Goal: Information Seeking & Learning: Learn about a topic

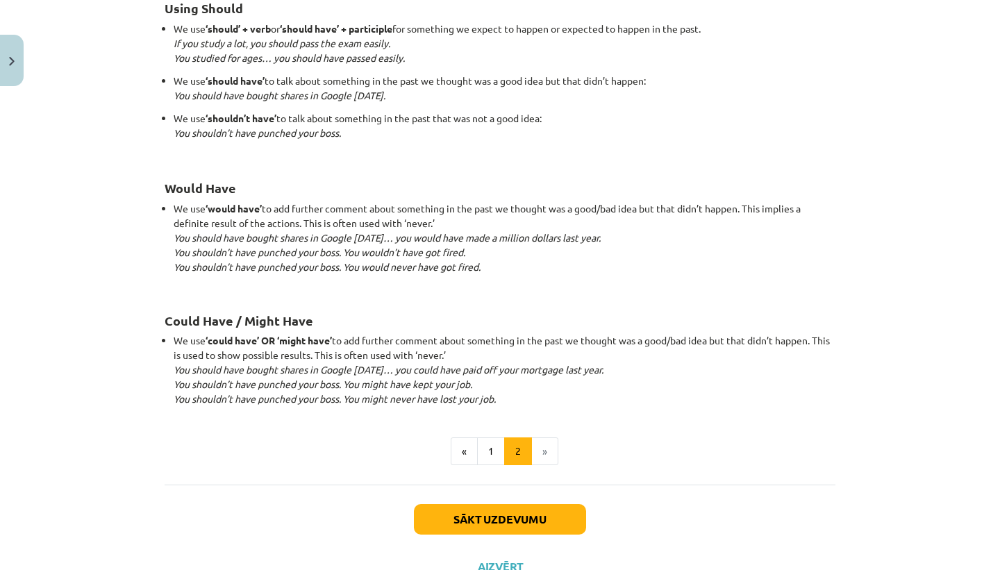
scroll to position [1297, 0]
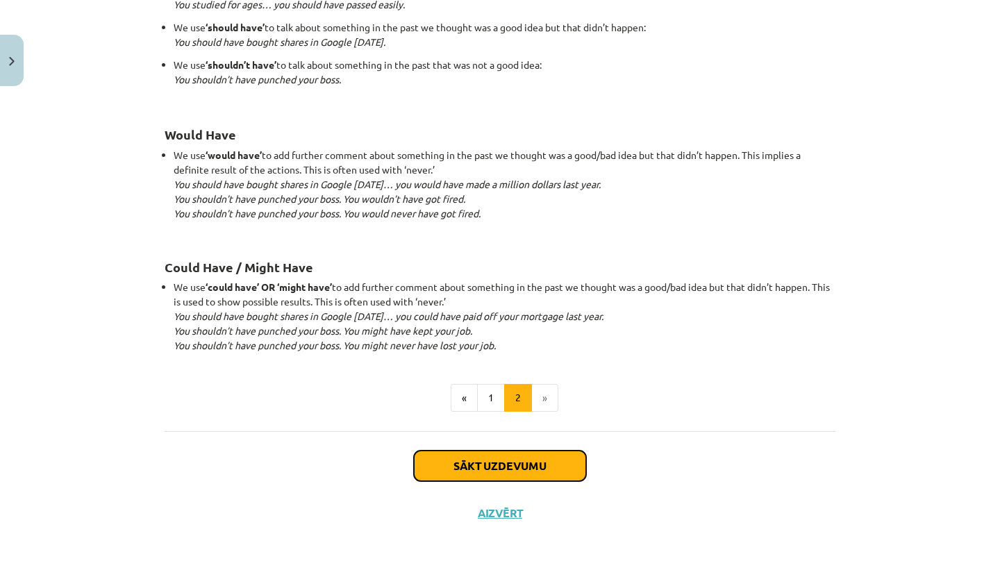
click at [508, 453] on button "Sākt uzdevumu" at bounding box center [500, 466] width 172 height 31
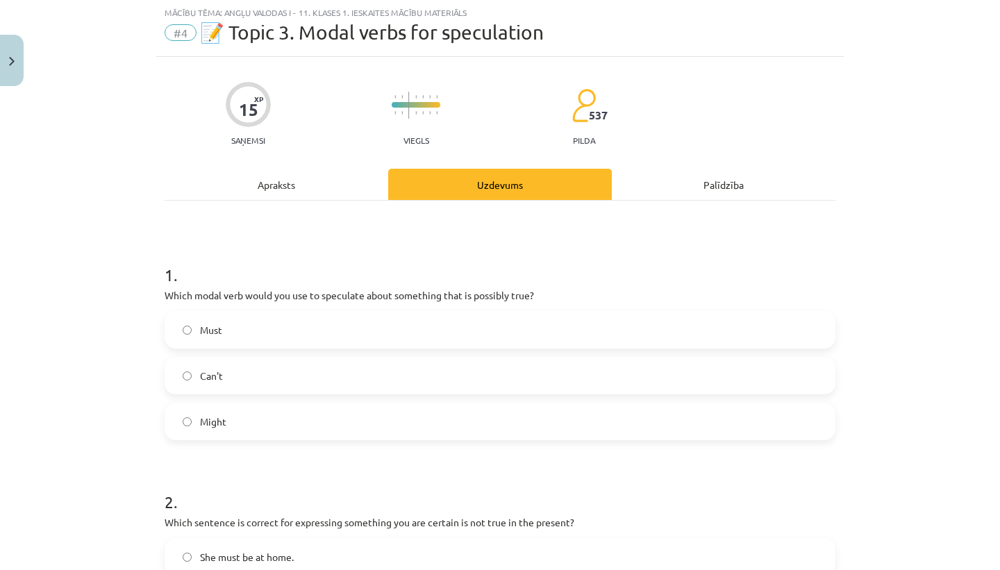
scroll to position [35, 0]
click at [321, 428] on label "Might" at bounding box center [500, 422] width 668 height 35
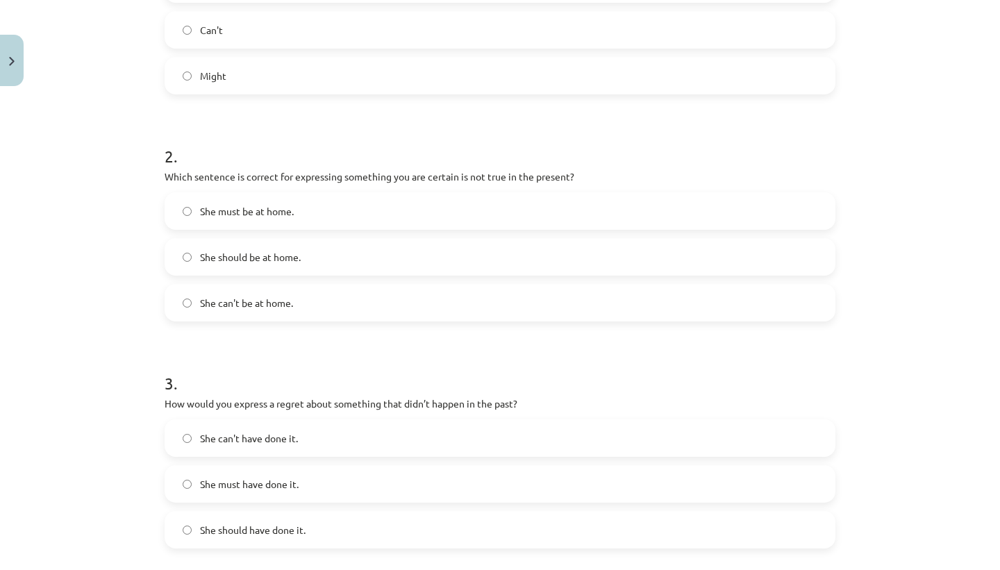
scroll to position [383, 0]
drag, startPoint x: 531, startPoint y: 175, endPoint x: 569, endPoint y: 172, distance: 38.3
click at [569, 172] on p "Which sentence is correct for expressing something you are certain is not true …" at bounding box center [500, 174] width 671 height 15
click at [174, 202] on label "She must be at home." at bounding box center [500, 209] width 668 height 35
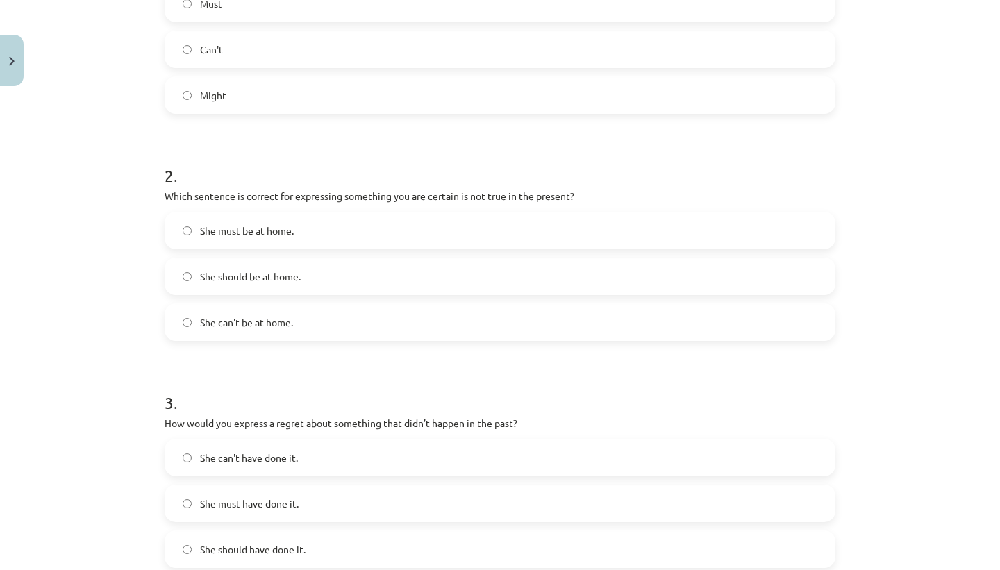
scroll to position [343, 0]
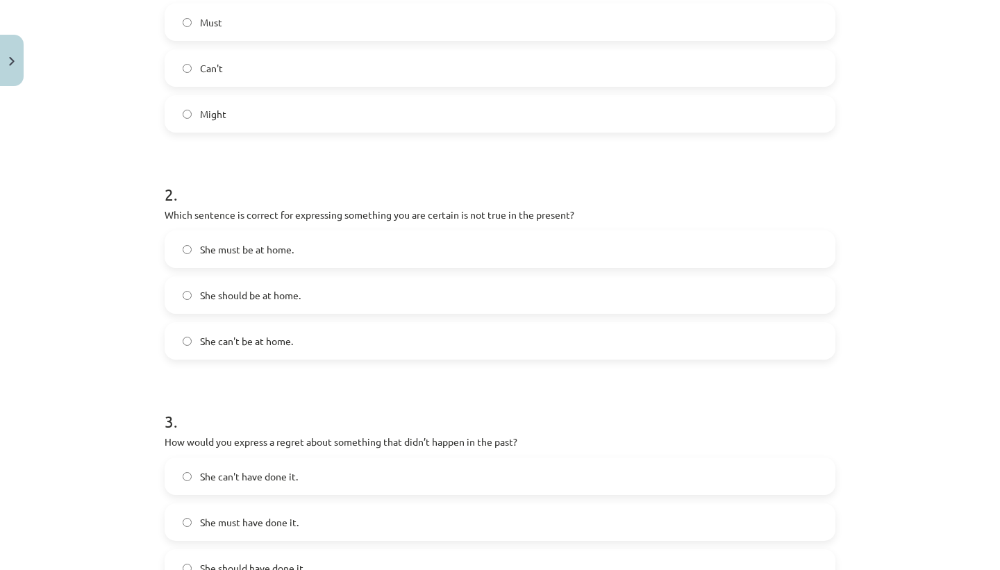
click at [558, 176] on h1 "2 ." at bounding box center [500, 181] width 671 height 43
click at [376, 338] on label "She can't be at home." at bounding box center [500, 341] width 668 height 35
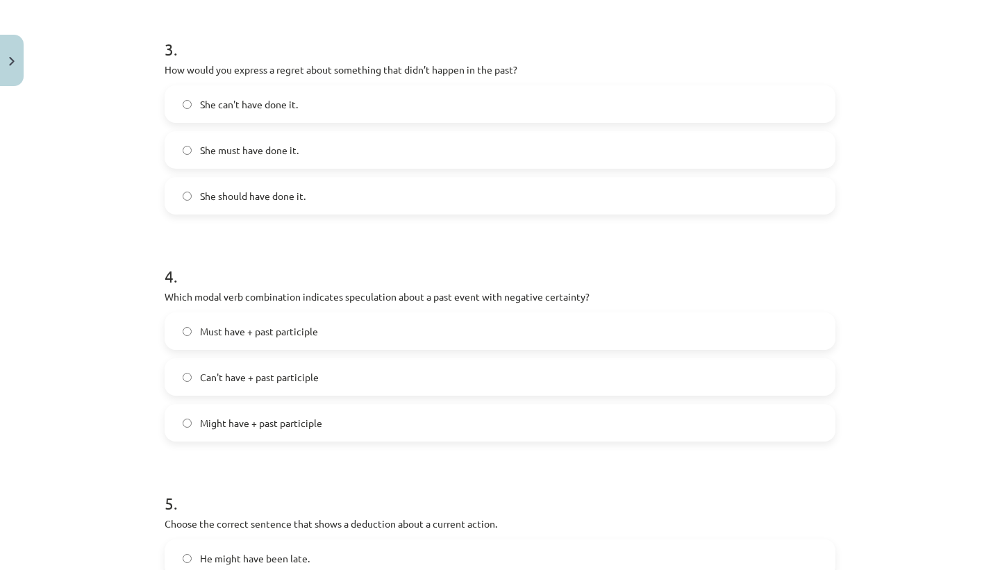
scroll to position [717, 0]
click at [323, 199] on label "She should have done it." at bounding box center [500, 193] width 668 height 35
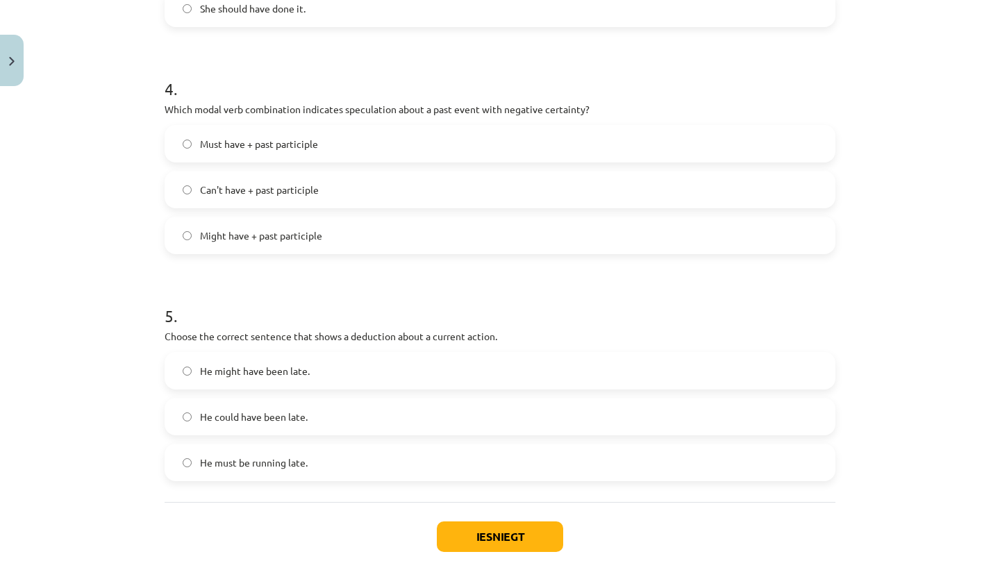
scroll to position [921, 0]
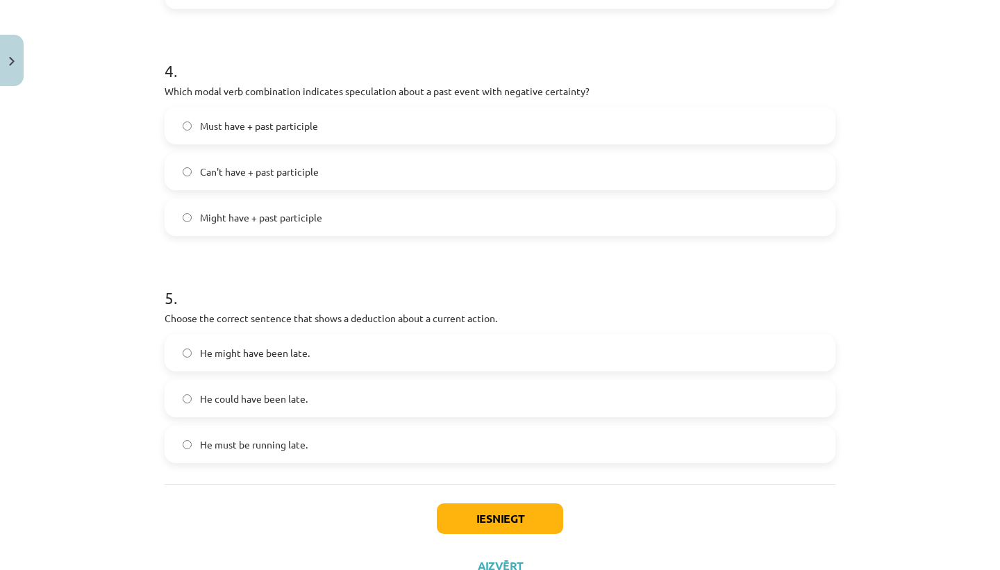
click at [619, 56] on h1 "4 ." at bounding box center [500, 58] width 671 height 43
click at [339, 175] on label "Can't have + past participle" at bounding box center [500, 171] width 668 height 35
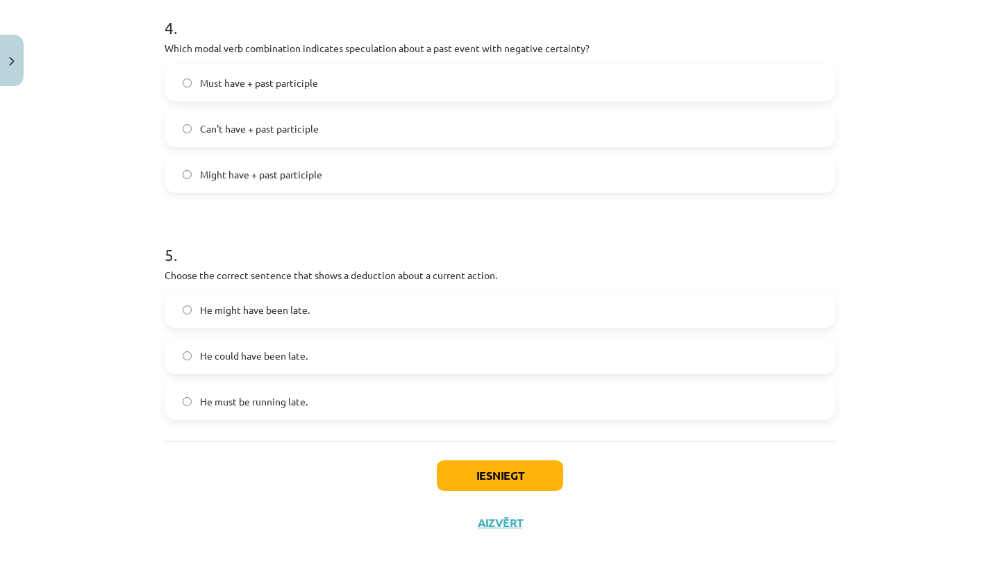
scroll to position [975, 0]
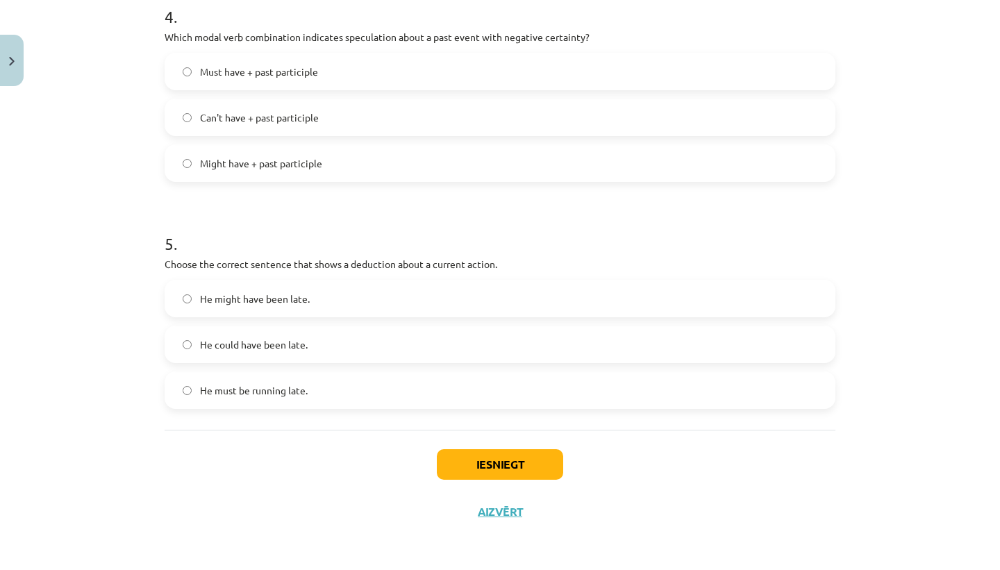
click at [324, 392] on label "He must be running late." at bounding box center [500, 390] width 668 height 35
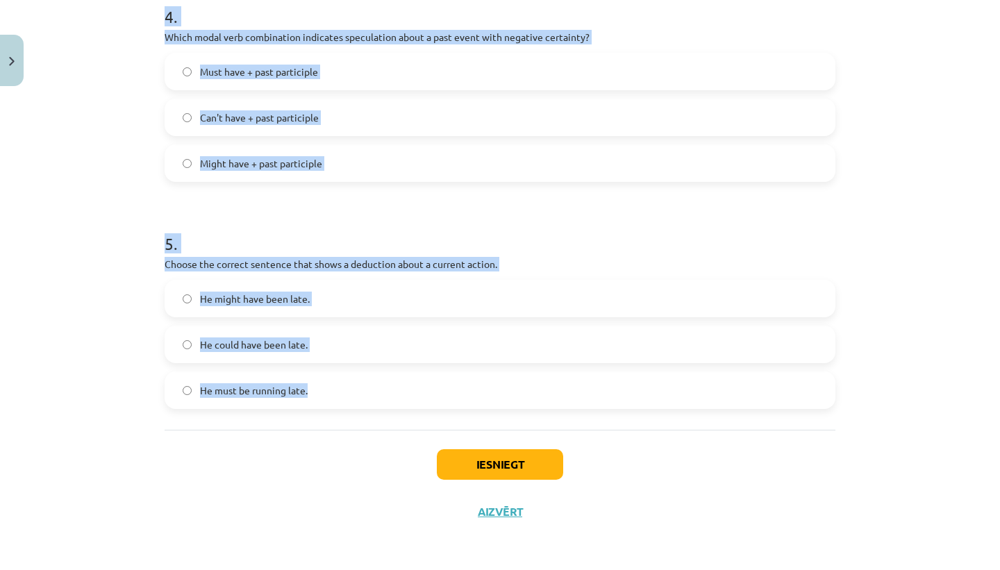
drag, startPoint x: 157, startPoint y: 307, endPoint x: 485, endPoint y: 417, distance: 346.6
copy form "1 . Which modal verb would you use to speculate about something that is possibl…"
click at [97, 140] on div "Mācību tēma: Angļu valodas i - 11. klases 1. ieskaites mācību materiāls #4 📝 To…" at bounding box center [500, 285] width 1000 height 570
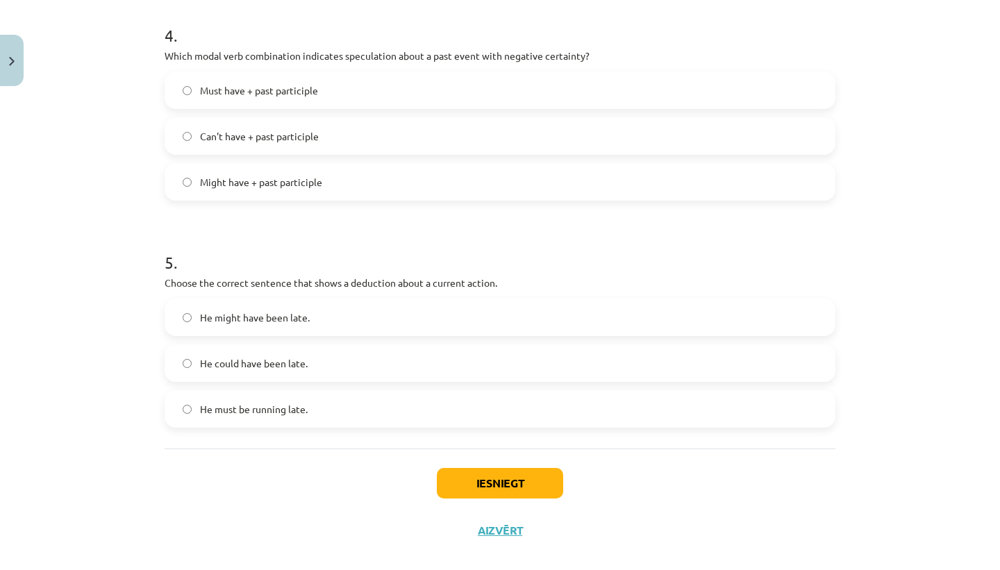
scroll to position [963, 0]
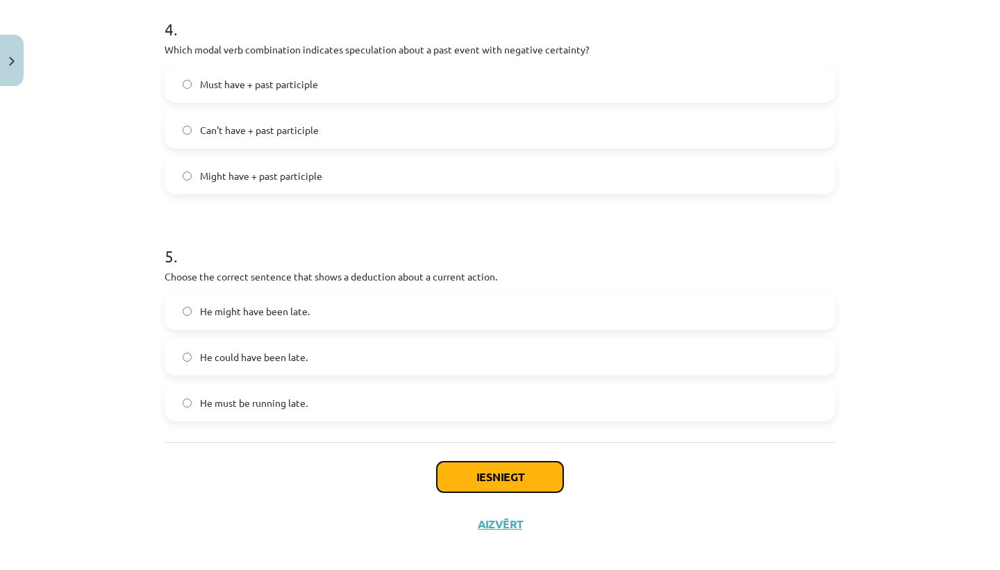
click at [495, 481] on button "Iesniegt" at bounding box center [500, 477] width 126 height 31
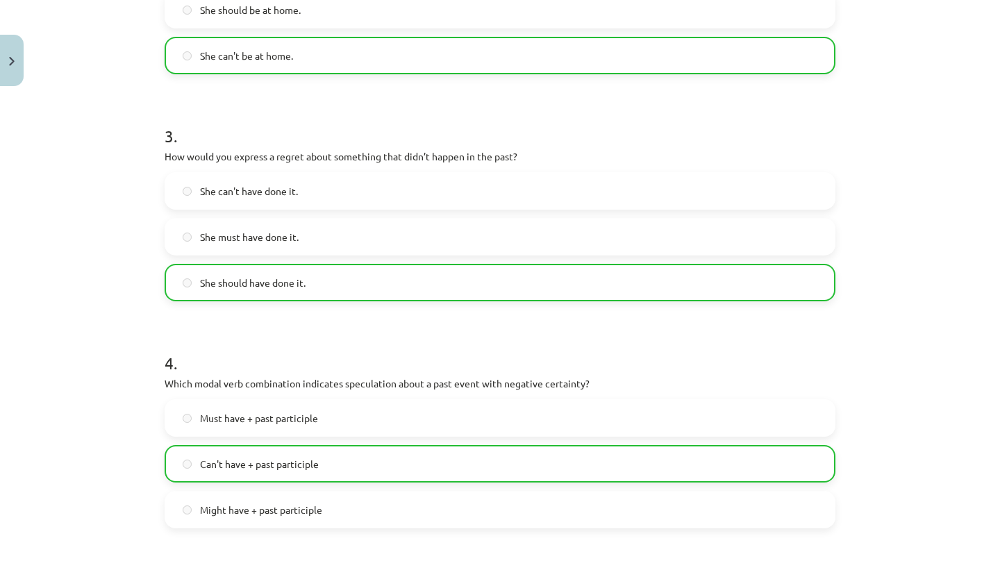
scroll to position [1019, 0]
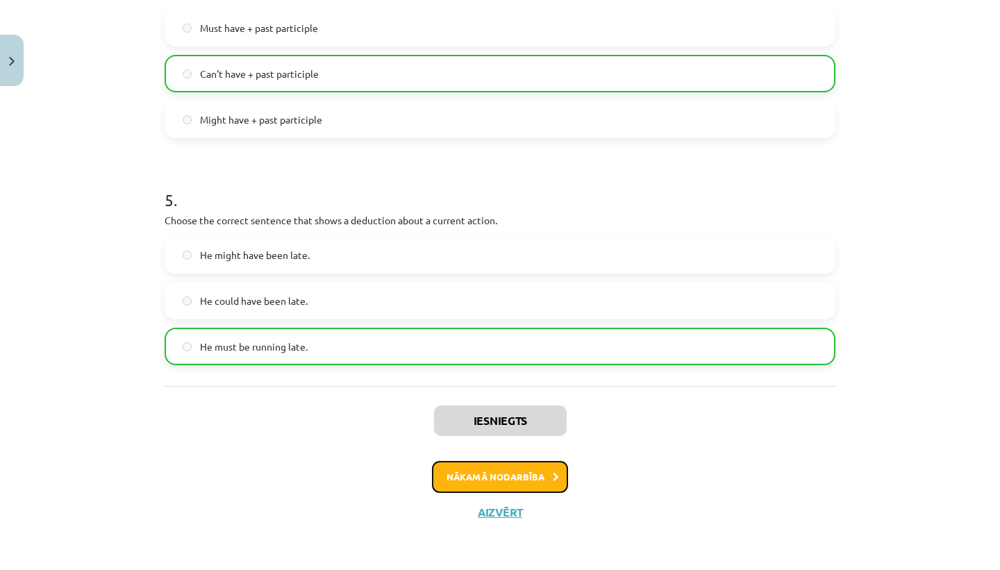
click at [495, 481] on button "Nākamā nodarbība" at bounding box center [500, 477] width 136 height 32
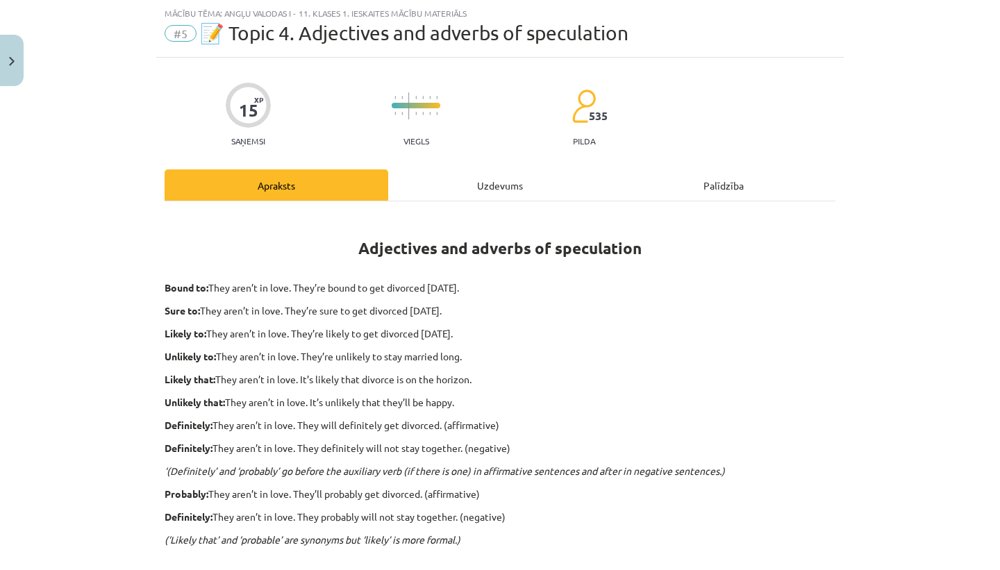
scroll to position [35, 0]
click at [13, 55] on button "Close" at bounding box center [12, 60] width 24 height 51
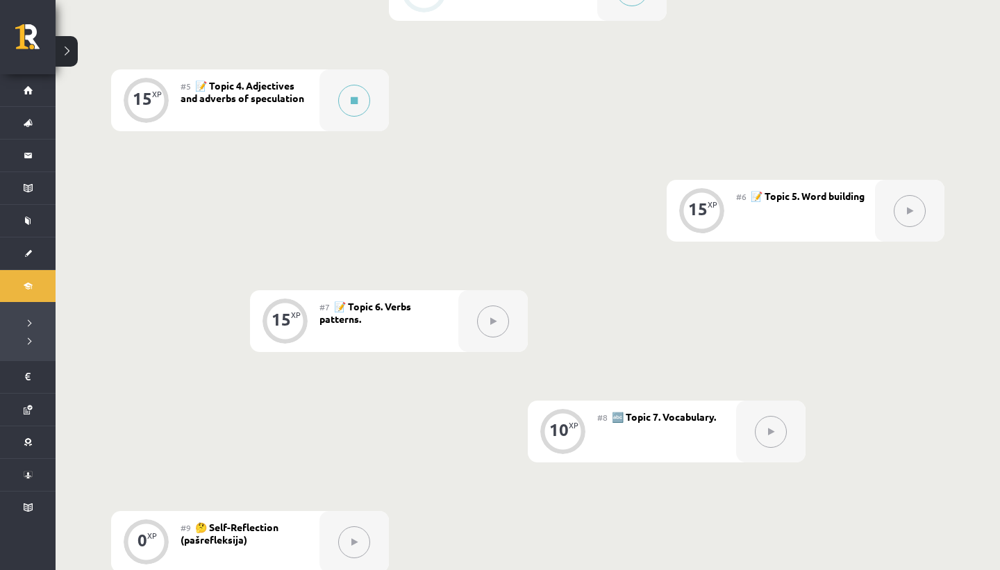
scroll to position [765, 0]
click at [349, 96] on button at bounding box center [354, 100] width 32 height 32
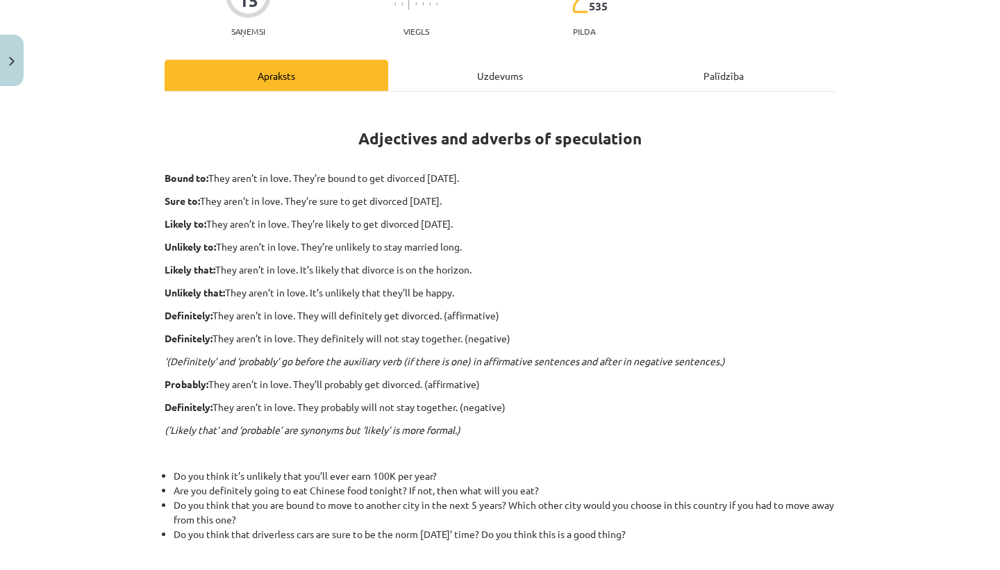
scroll to position [139, 0]
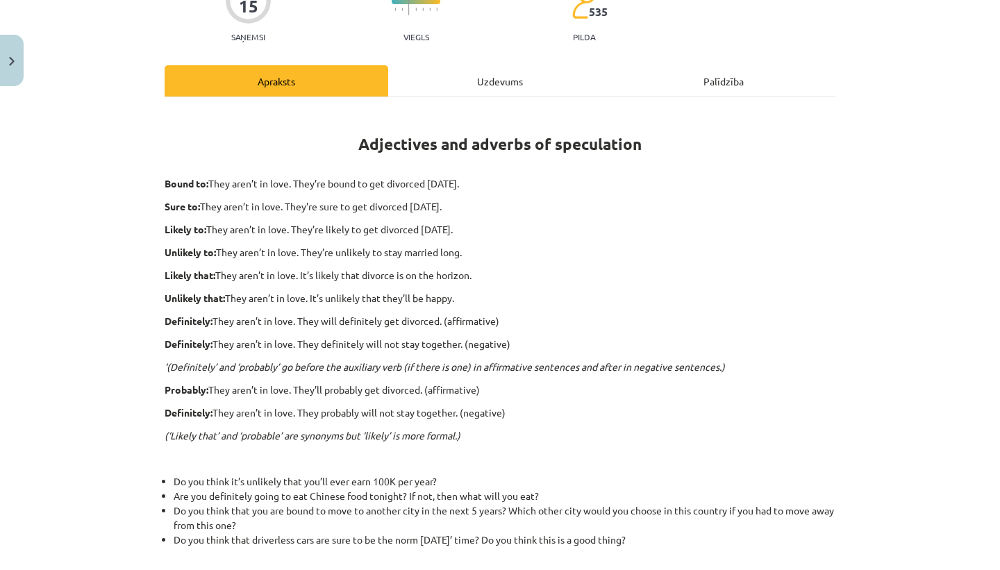
click at [694, 183] on p "Bound to: They aren’t in love. They’re bound to get divorced [DATE]." at bounding box center [500, 183] width 671 height 15
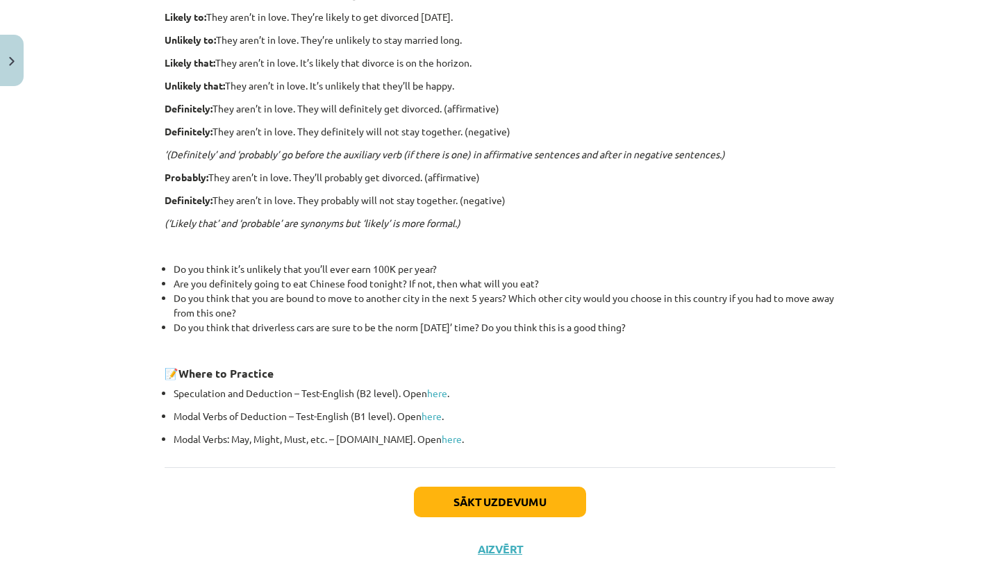
scroll to position [360, 0]
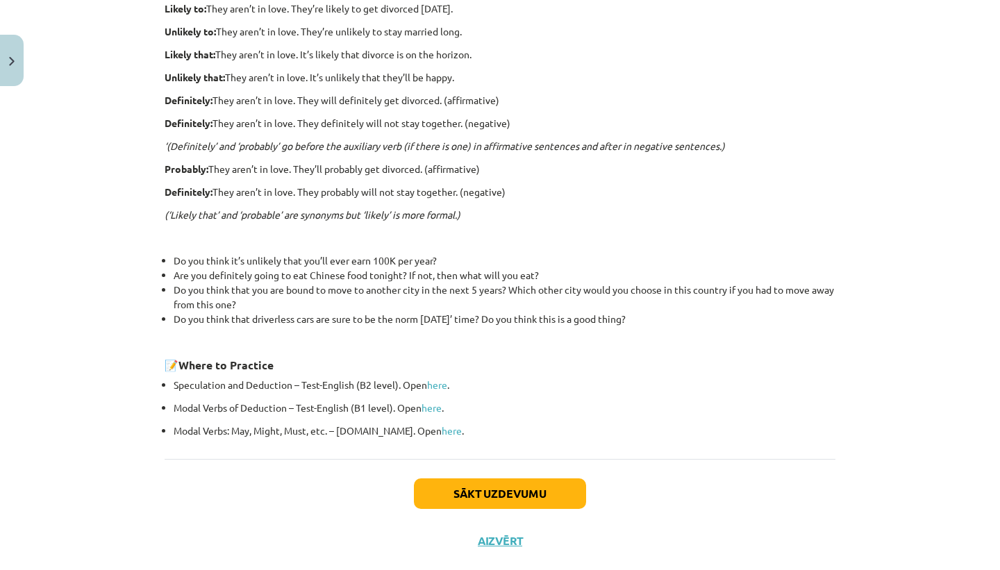
click at [496, 386] on p "Speculation and Deduction – Test-English (B2 level). Open here ." at bounding box center [505, 385] width 662 height 15
click at [505, 494] on button "Sākt uzdevumu" at bounding box center [500, 493] width 172 height 31
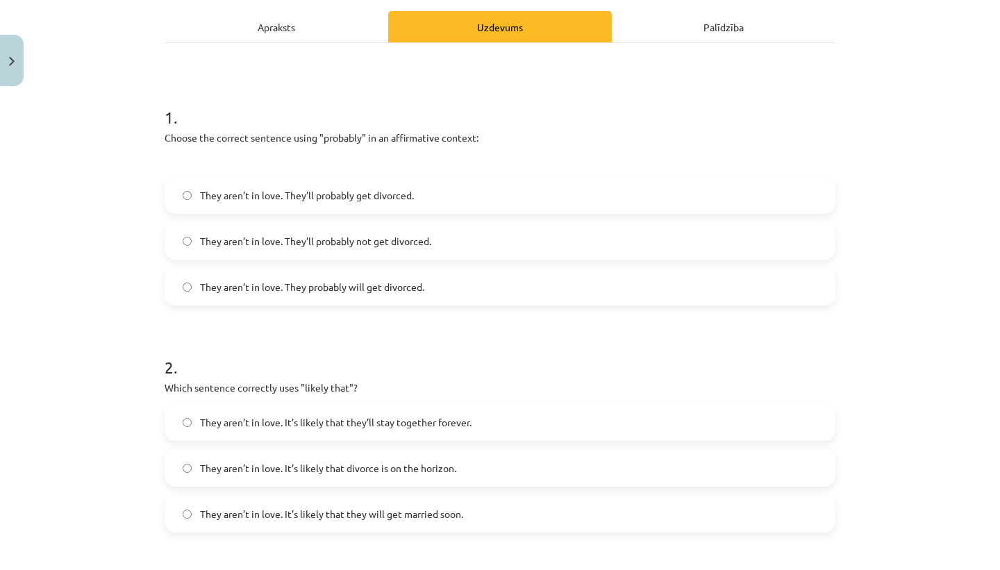
scroll to position [196, 0]
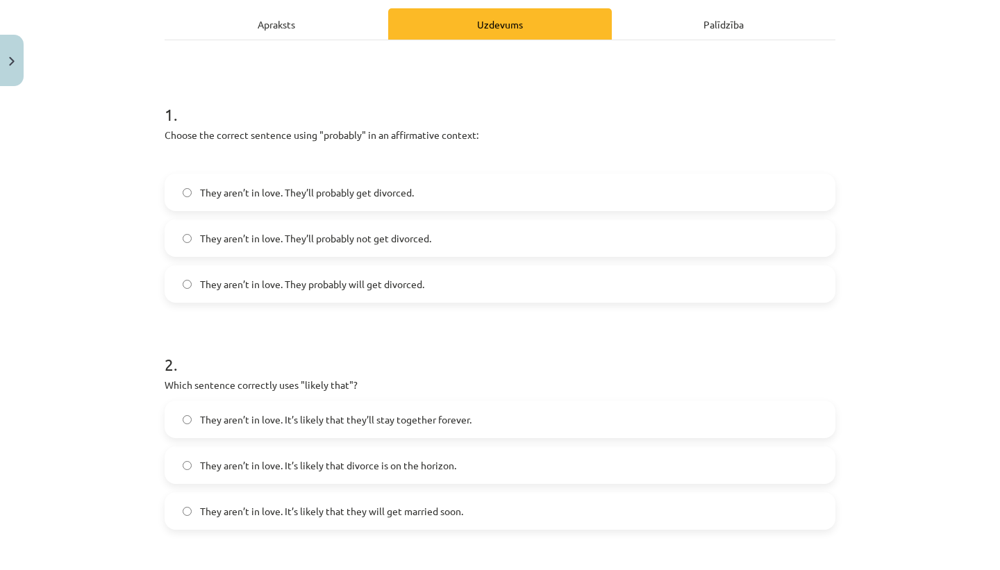
click at [301, 11] on div "Apraksts" at bounding box center [277, 23] width 224 height 31
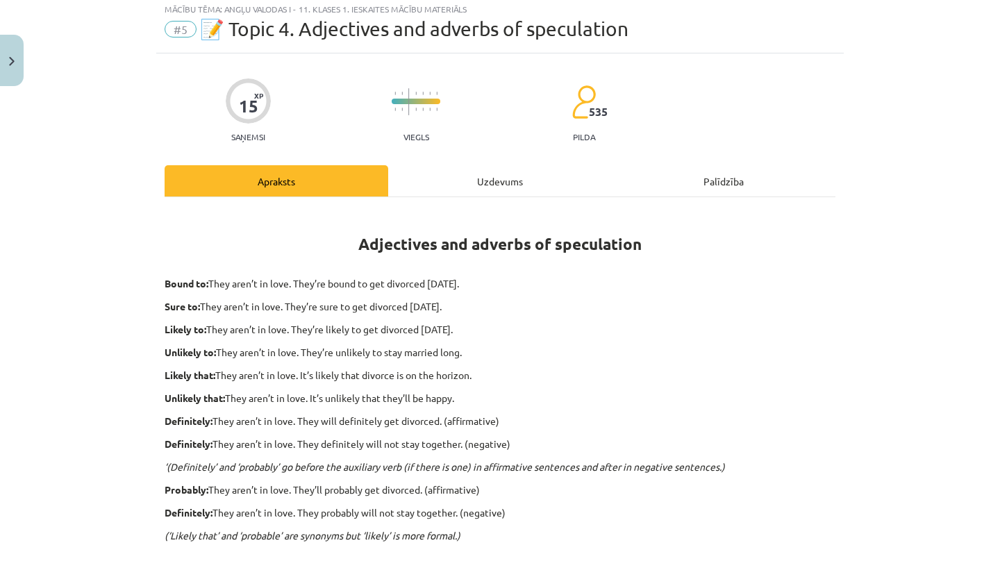
scroll to position [35, 0]
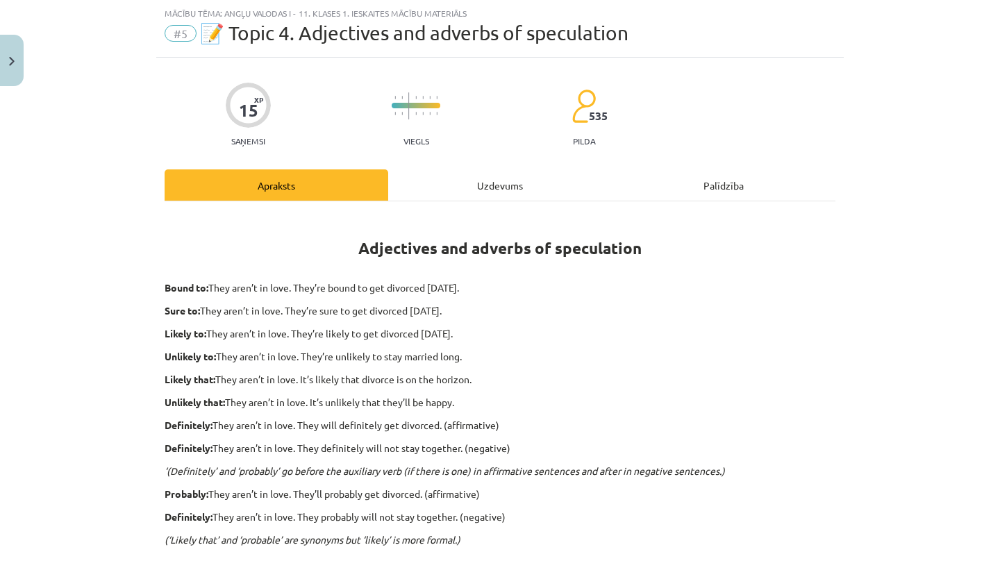
click at [441, 210] on div "Adjectives and adverbs of speculation Bound to: They aren’t in love. They’re bo…" at bounding box center [500, 492] width 671 height 583
click at [488, 186] on div "Uzdevums" at bounding box center [500, 184] width 224 height 31
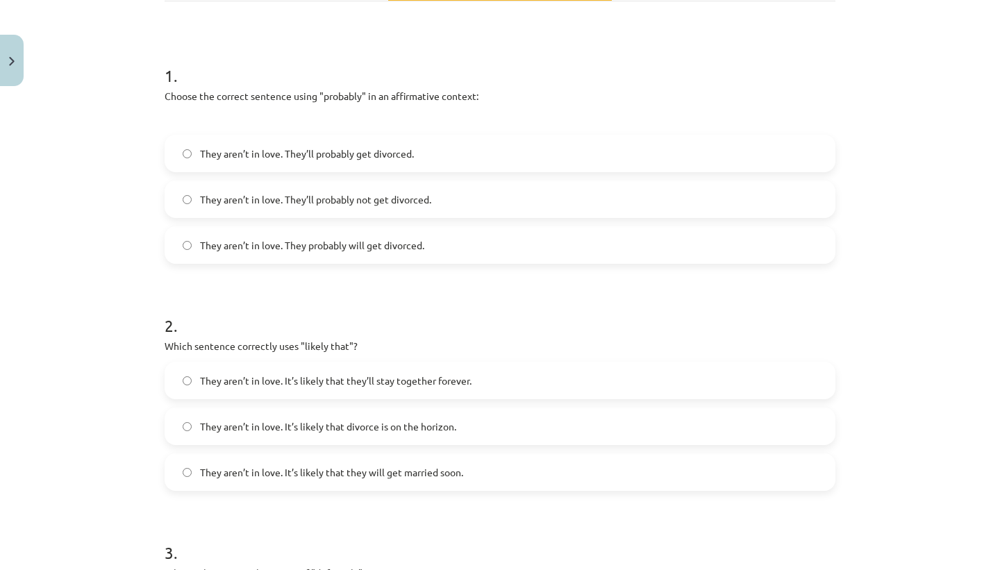
scroll to position [233, 0]
click at [451, 166] on label "They aren’t in love. They’ll probably get divorced." at bounding box center [500, 155] width 668 height 35
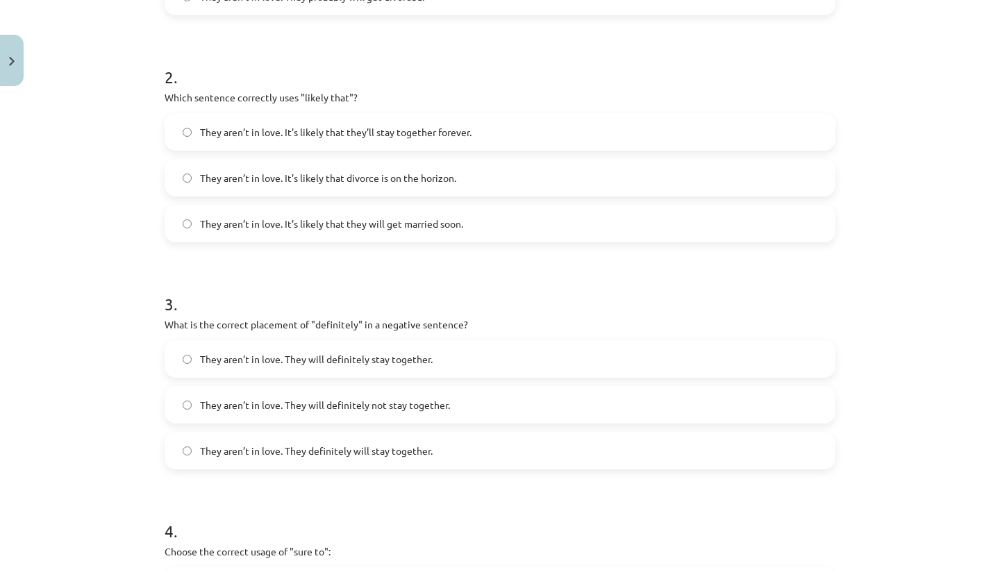
scroll to position [486, 0]
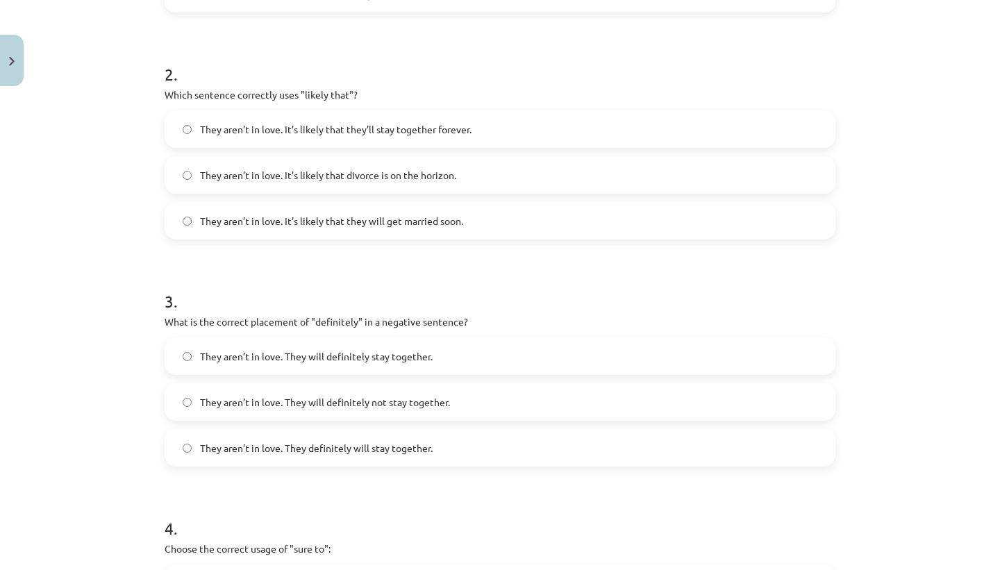
click at [449, 174] on span "They aren’t in love. It’s likely that divorce is on the horizon." at bounding box center [328, 175] width 256 height 15
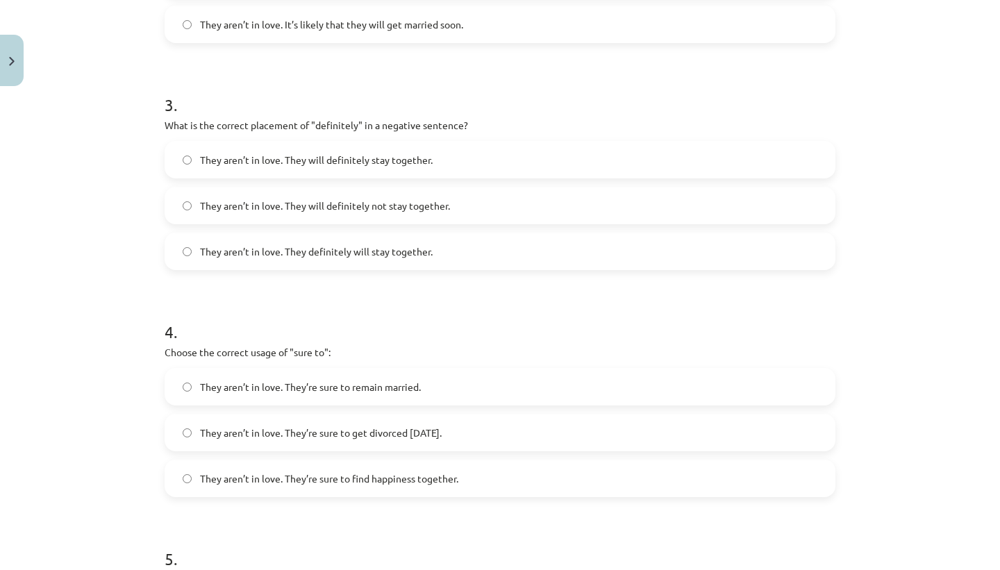
scroll to position [687, 0]
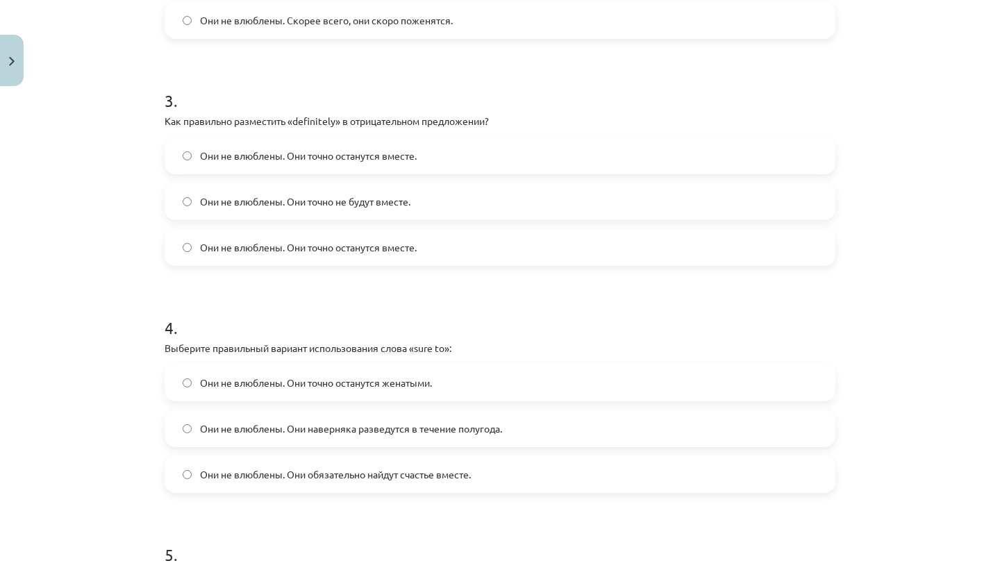
click at [880, 54] on div "Тема обучения: Английский язык I - 11 класс, 1-й тест, учебный материал #5 📝 Те…" at bounding box center [500, 285] width 1000 height 570
click at [878, 68] on div "Тема обучения: Английский язык I - 11 класс, 1-й тест, учебный материал #5 📝 Те…" at bounding box center [500, 285] width 1000 height 570
click at [622, 76] on h1 "3 ." at bounding box center [500, 88] width 671 height 43
click at [559, 193] on label "They aren’t in love. They will definitely not stay together." at bounding box center [500, 201] width 668 height 35
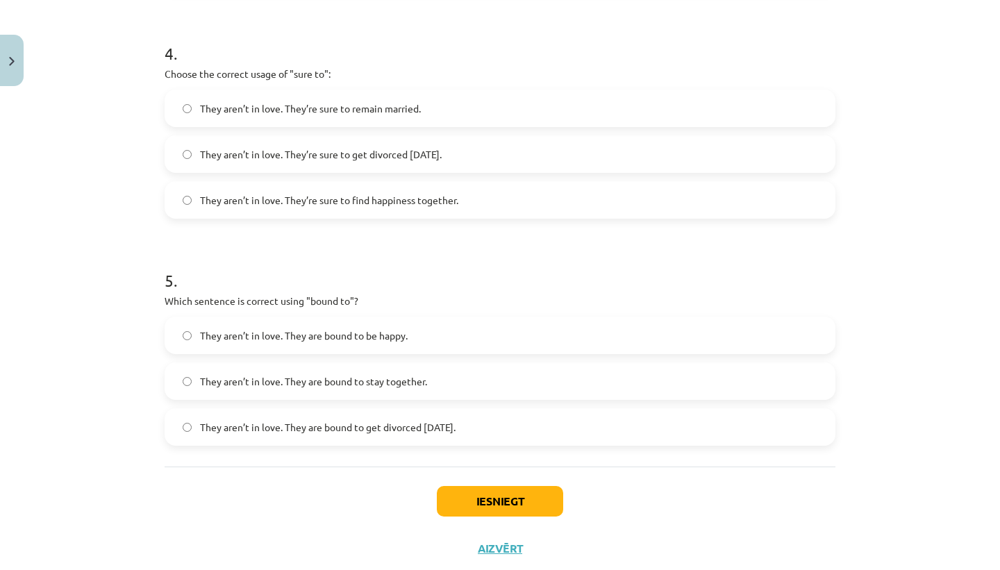
scroll to position [968, 0]
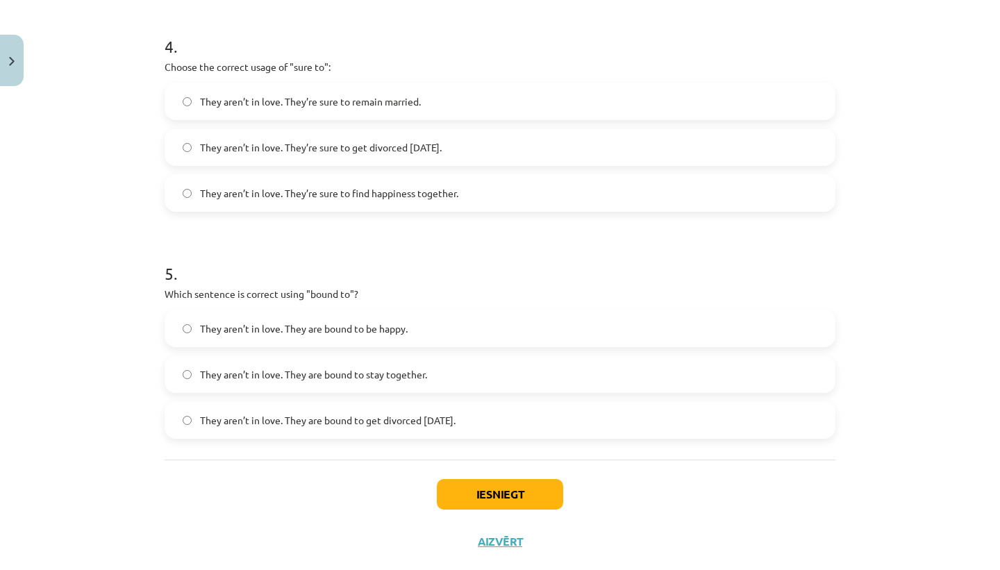
click at [430, 110] on label "They aren’t in love. They’re sure to remain married." at bounding box center [500, 101] width 668 height 35
click at [463, 264] on h1 "5 ." at bounding box center [500, 261] width 671 height 43
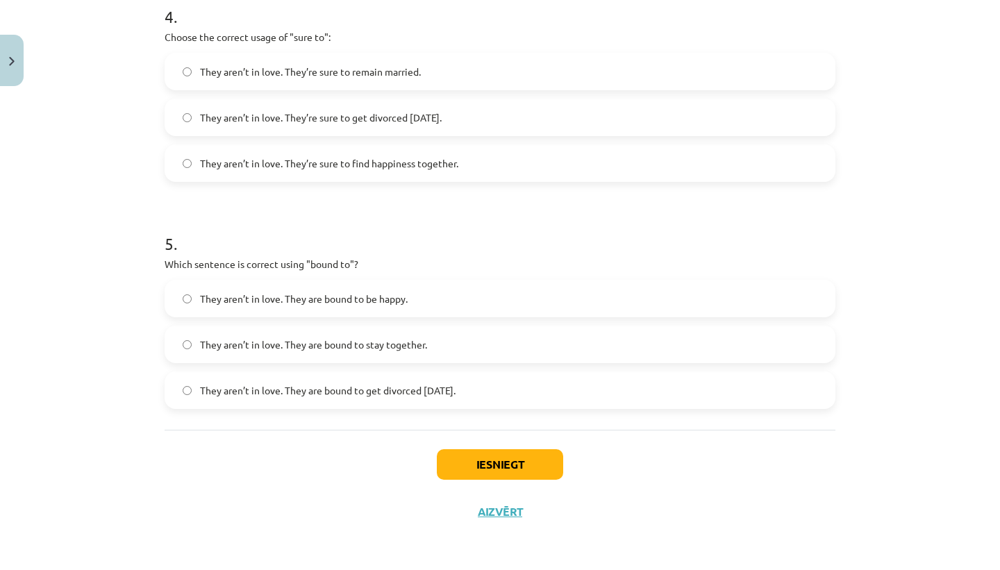
click at [862, 227] on div "Mācību tēma: Angļu valodas i - 11. klases 1. ieskaites mācību materiāls #5 📝 To…" at bounding box center [500, 285] width 1000 height 570
click at [690, 395] on label "They aren’t in love. They are bound to get divorced [DATE]." at bounding box center [500, 390] width 668 height 35
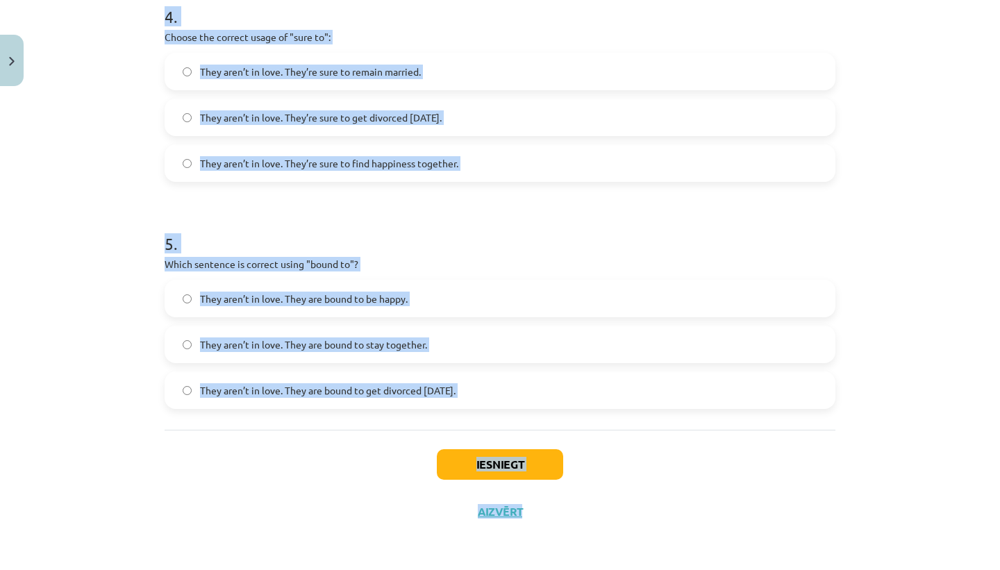
drag, startPoint x: 157, startPoint y: 311, endPoint x: 475, endPoint y: 414, distance: 334.3
copy form "9 . Loremi dol sitamet consecte adipi "elitsedd" ei te incididuntu laboree: Dol…"
click at [90, 188] on div "Mācību tēma: Angļu valodas i - 11. klases 1. ieskaites mācību materiāls #5 📝 To…" at bounding box center [500, 285] width 1000 height 570
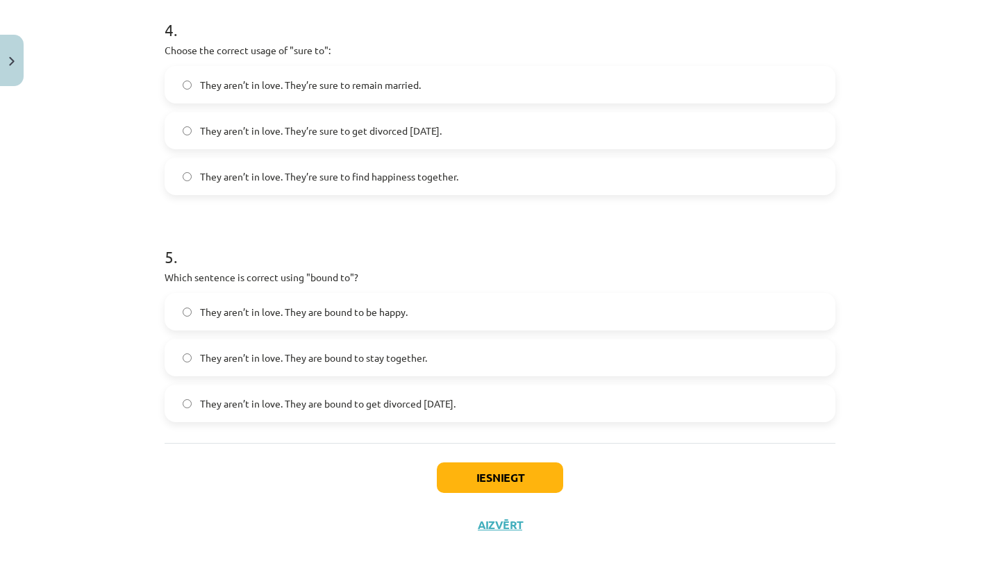
scroll to position [993, 0]
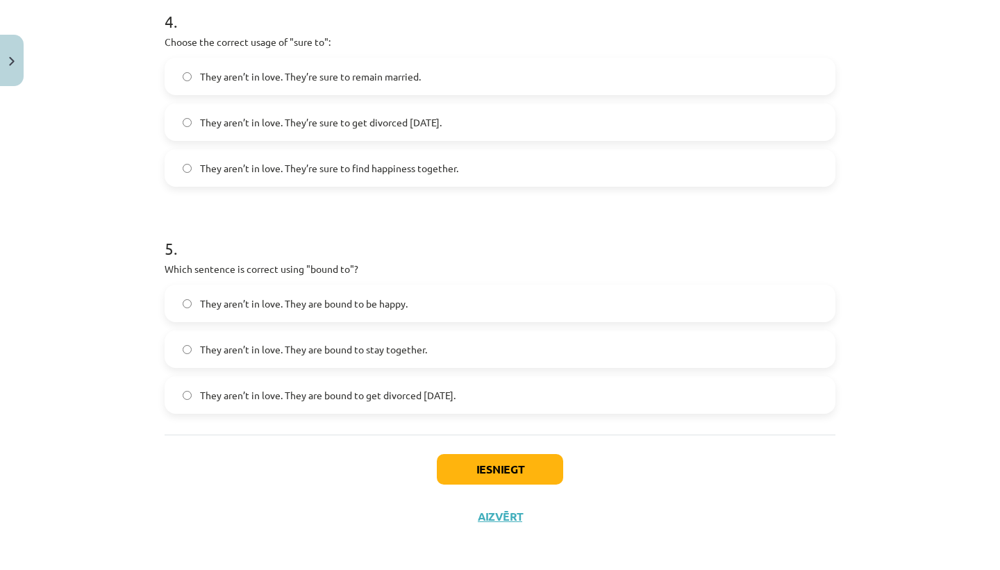
click at [238, 119] on span "They aren’t in love. They’re sure to get divorced [DATE]." at bounding box center [321, 122] width 242 height 15
click at [507, 463] on button "Iesniegt" at bounding box center [500, 469] width 126 height 31
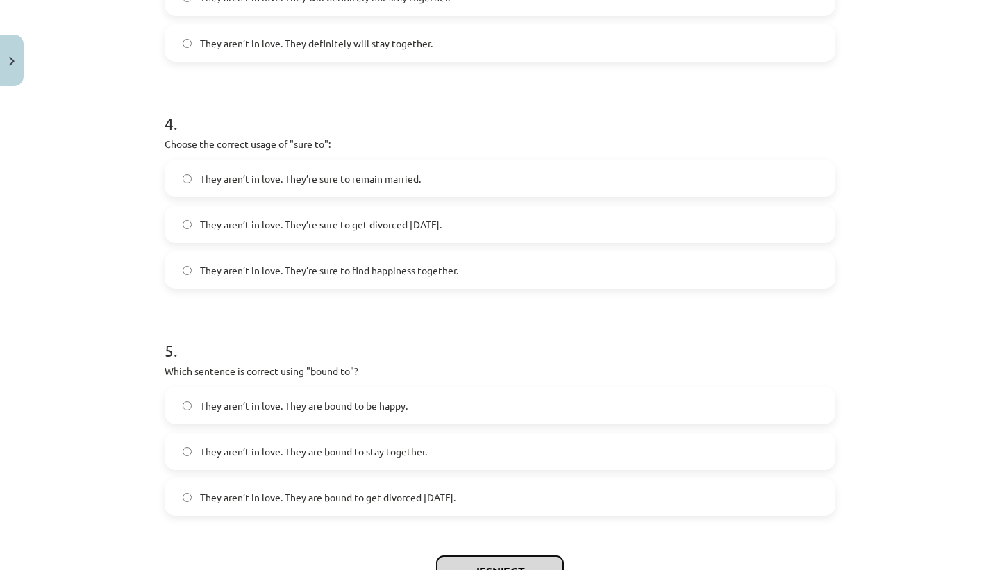
scroll to position [998, 0]
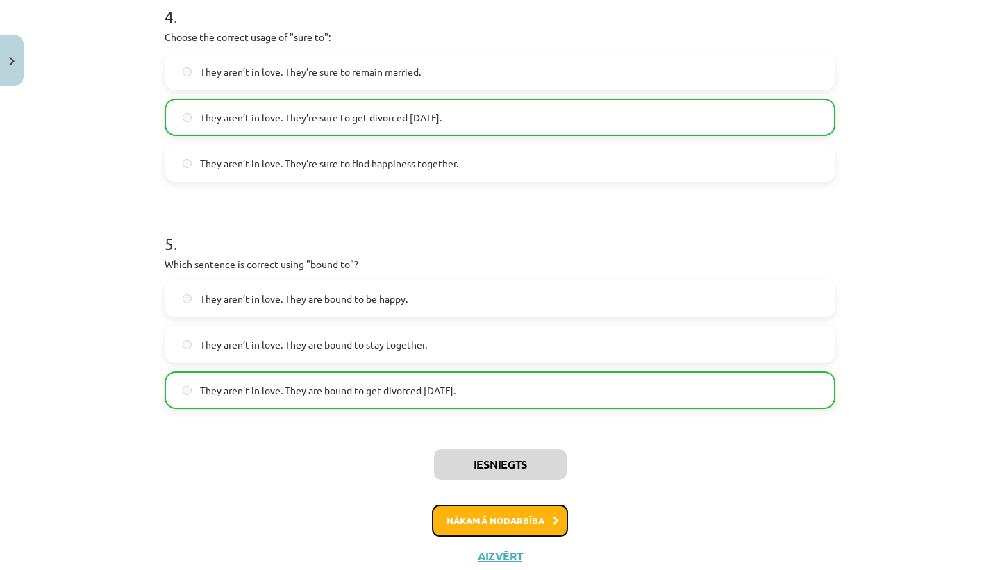
click at [470, 529] on button "Nākamā nodarbība" at bounding box center [500, 521] width 136 height 32
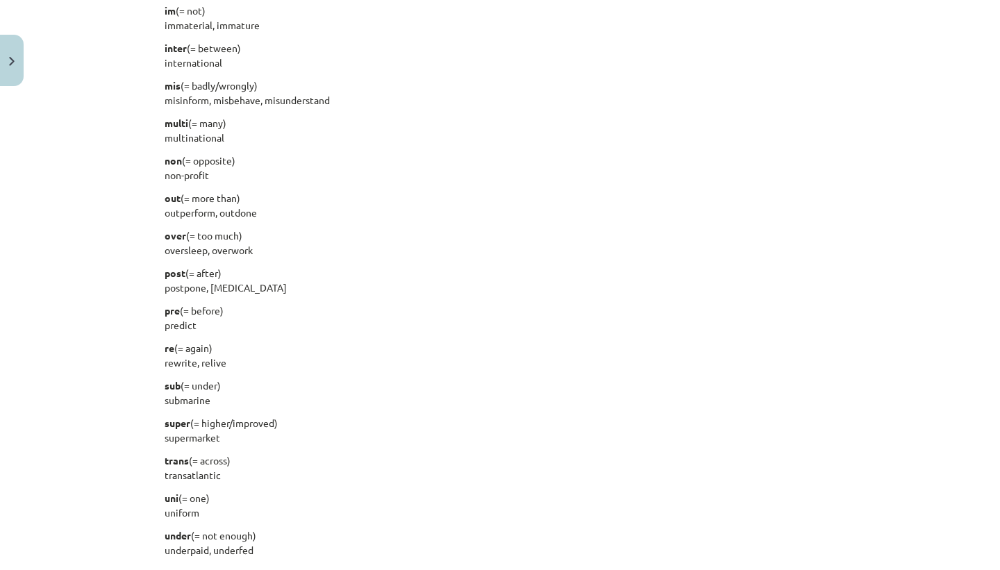
scroll to position [1697, 0]
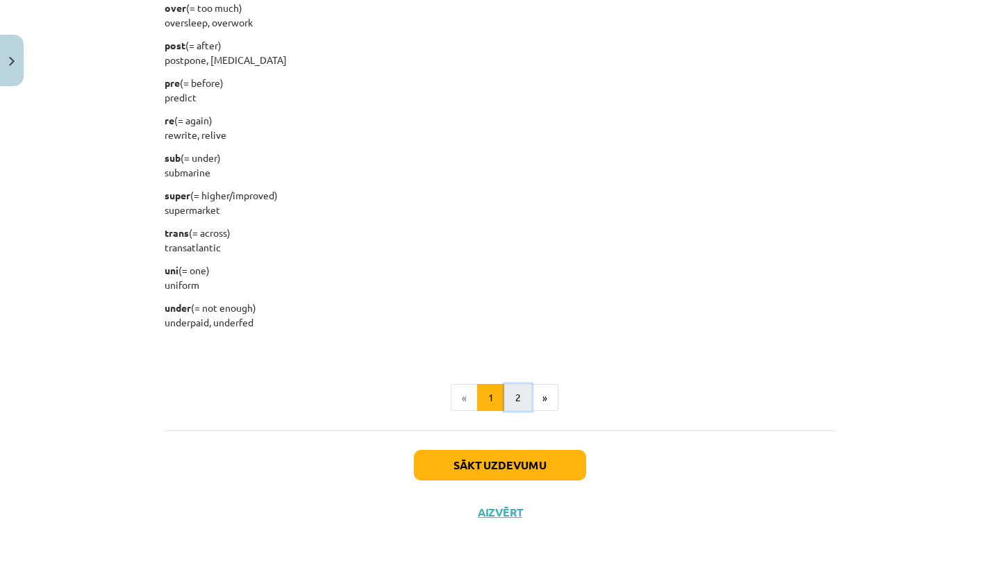
click at [527, 385] on button "2" at bounding box center [518, 398] width 28 height 28
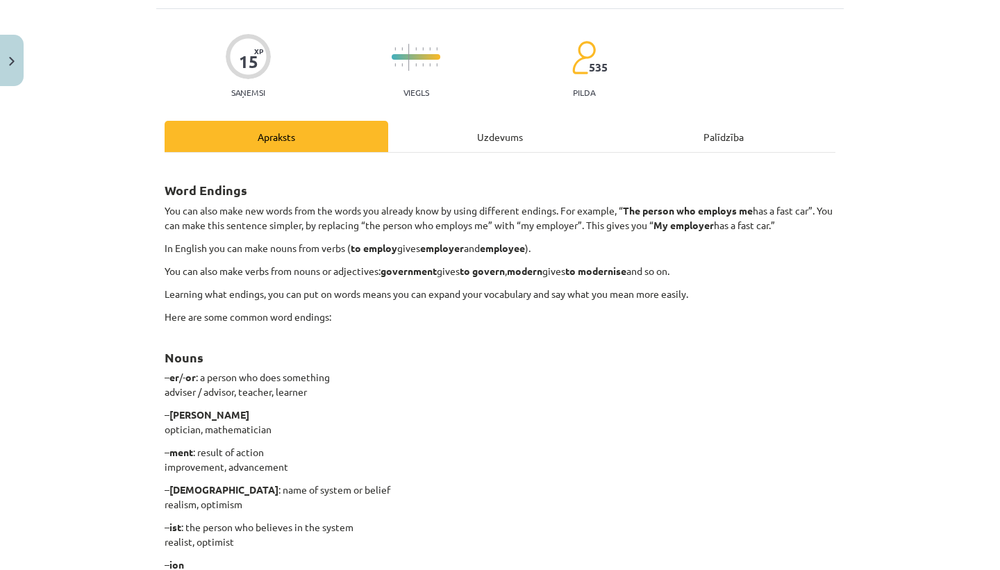
scroll to position [0, 0]
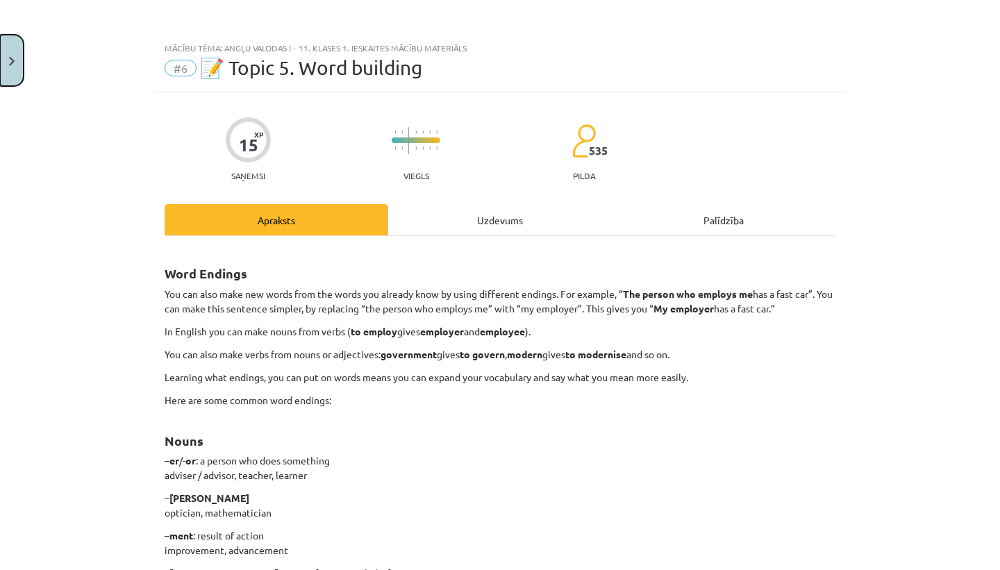
click at [1, 56] on button "Close" at bounding box center [12, 60] width 24 height 51
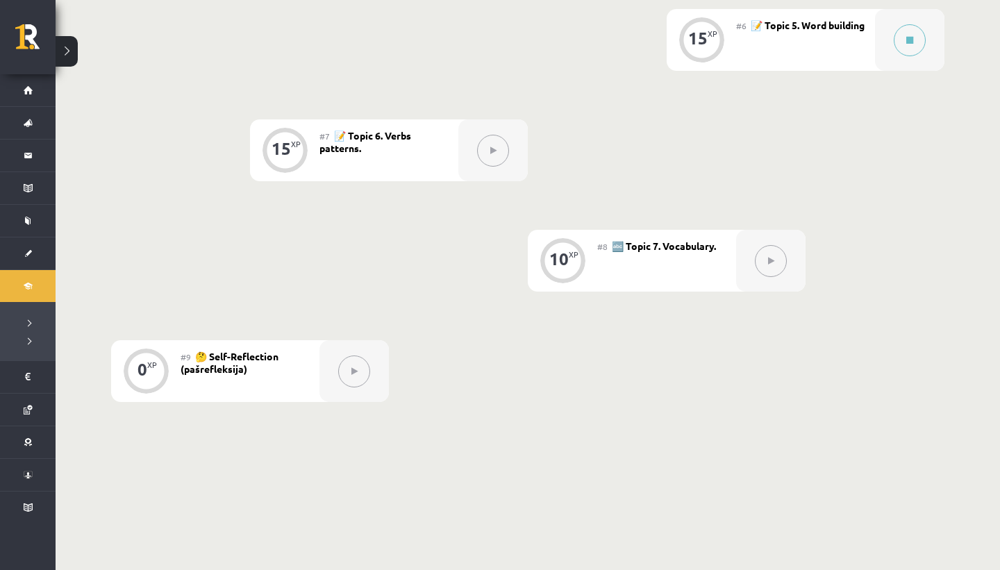
scroll to position [939, 0]
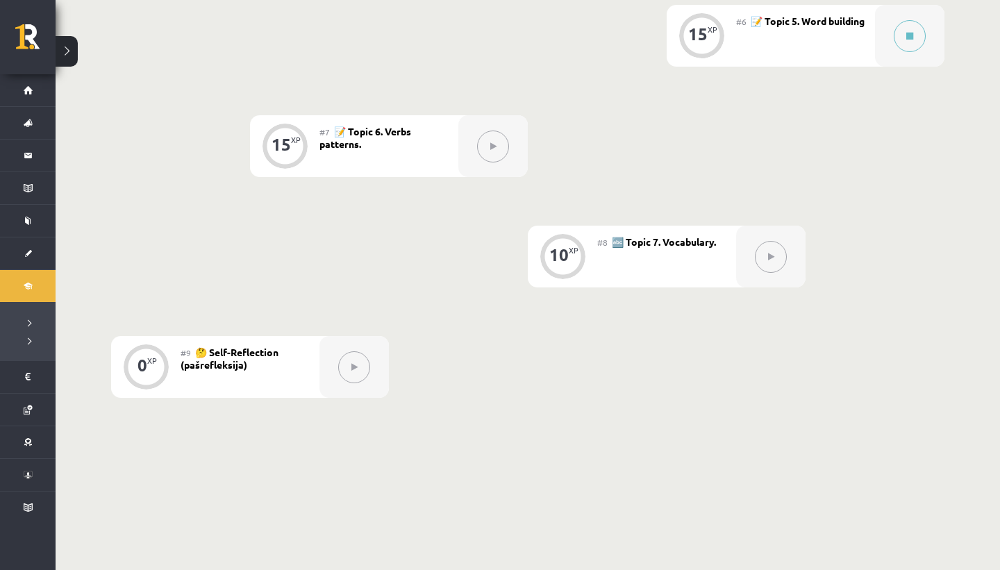
click at [492, 153] on button at bounding box center [493, 147] width 32 height 32
click at [484, 136] on button at bounding box center [493, 147] width 32 height 32
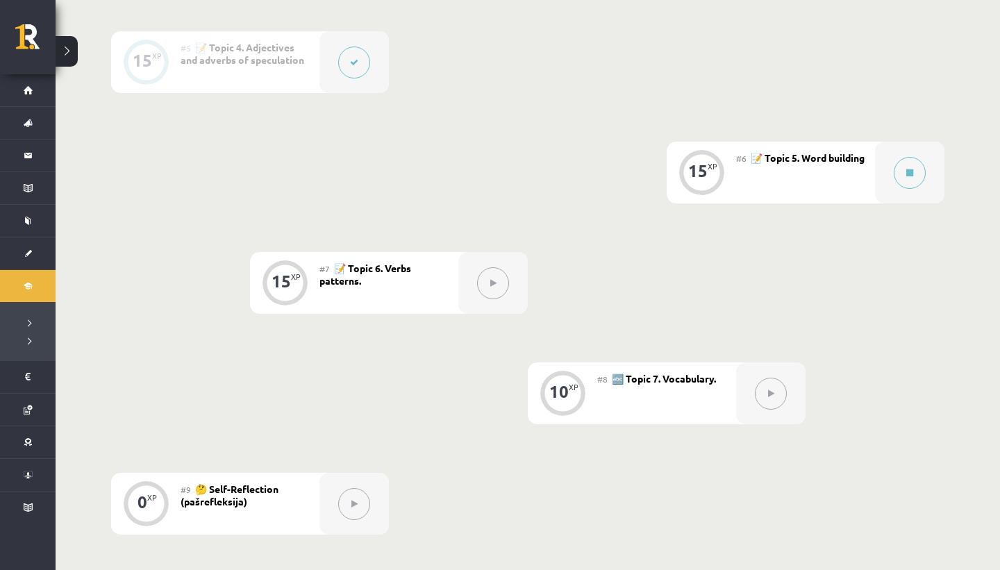
scroll to position [785, 0]
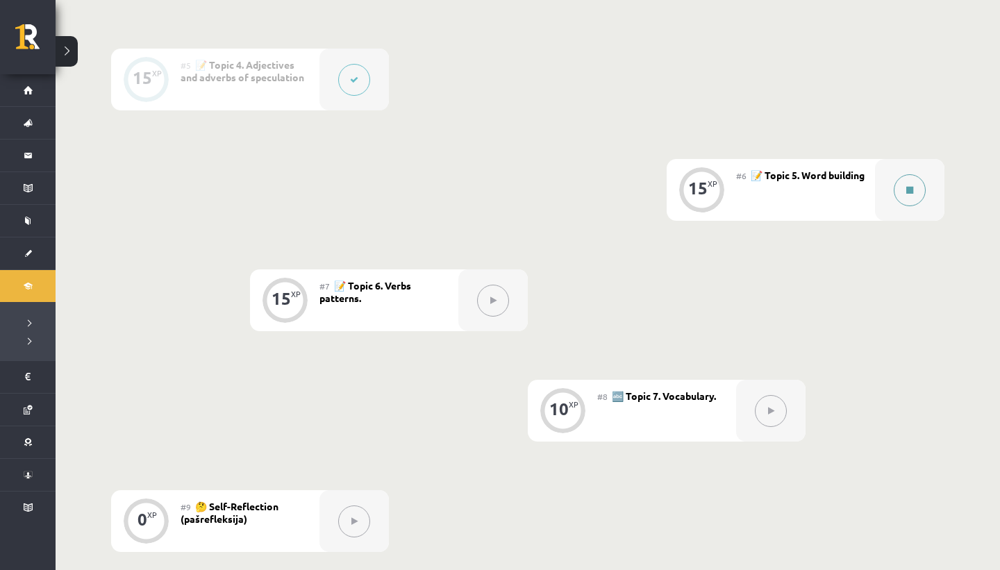
click at [913, 197] on button at bounding box center [910, 190] width 32 height 32
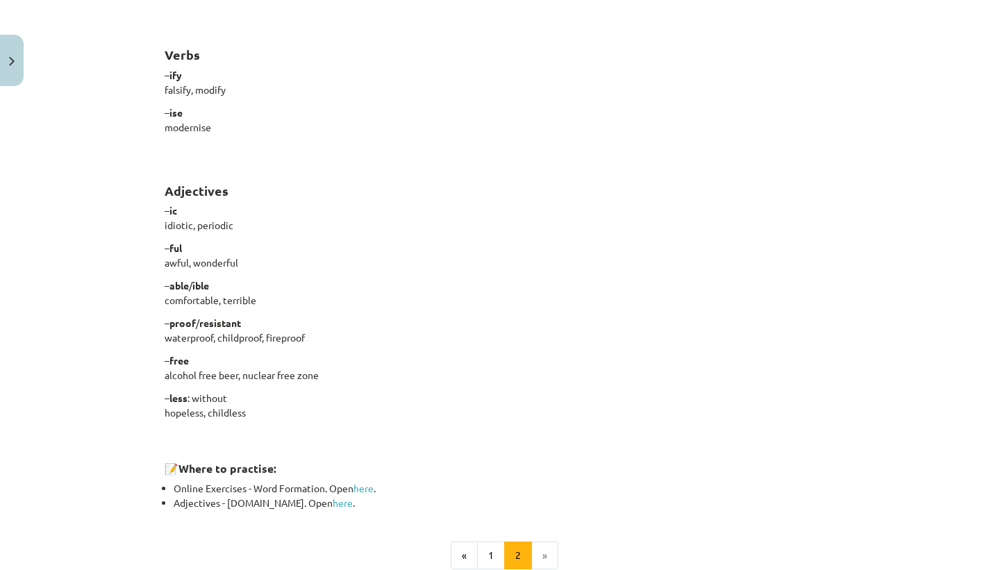
scroll to position [1130, 0]
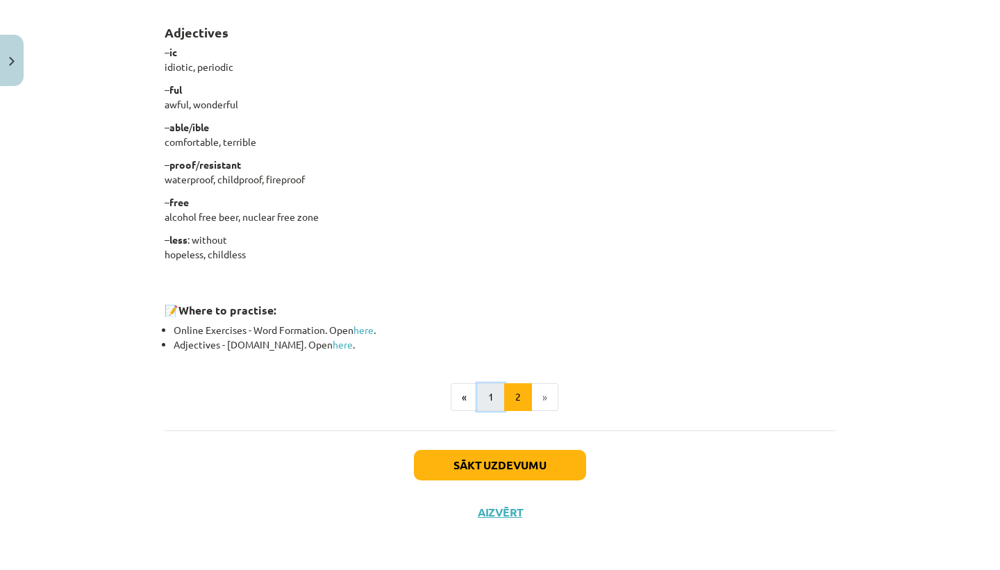
click at [500, 395] on button "1" at bounding box center [491, 397] width 28 height 28
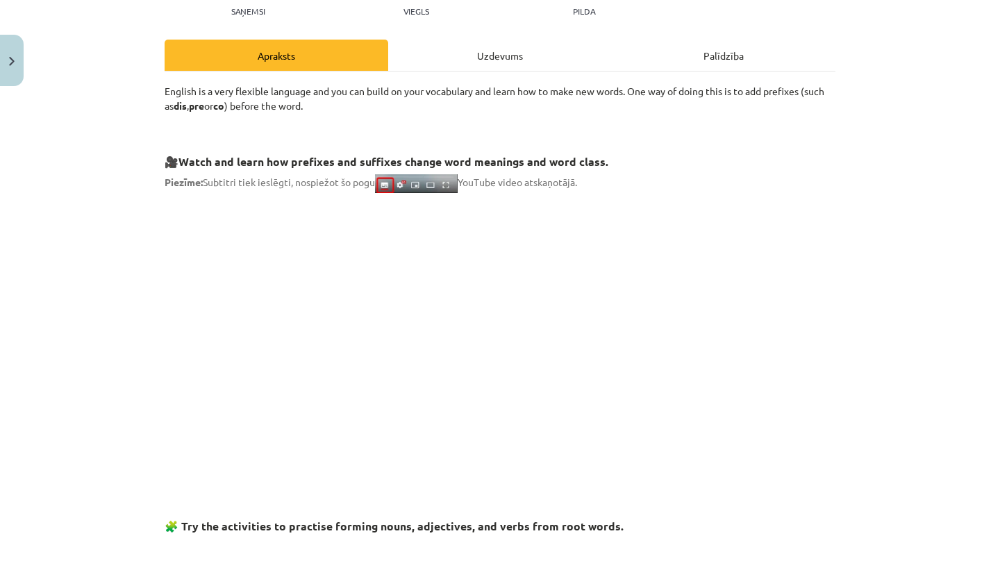
scroll to position [81, 0]
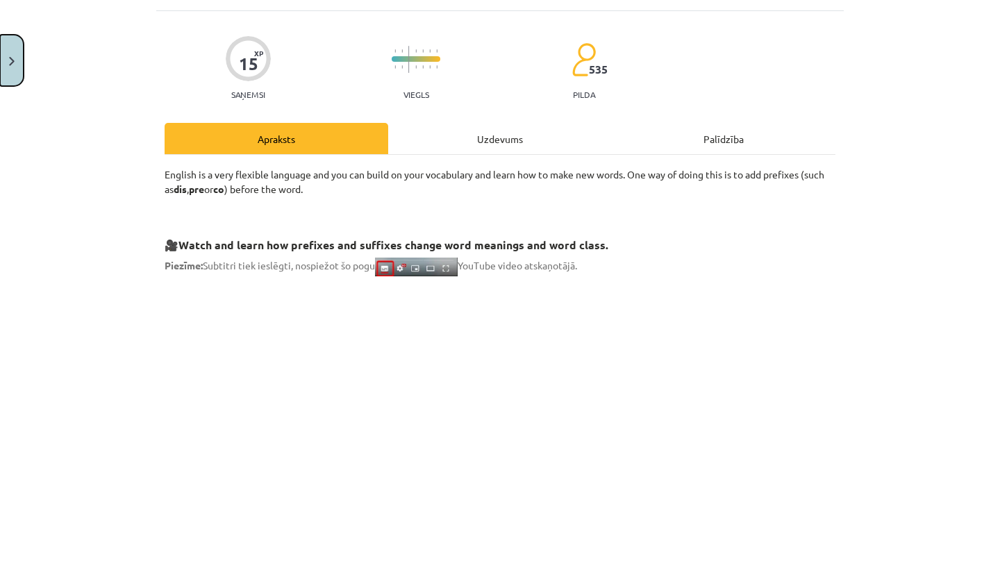
click at [11, 53] on button "Close" at bounding box center [12, 60] width 24 height 51
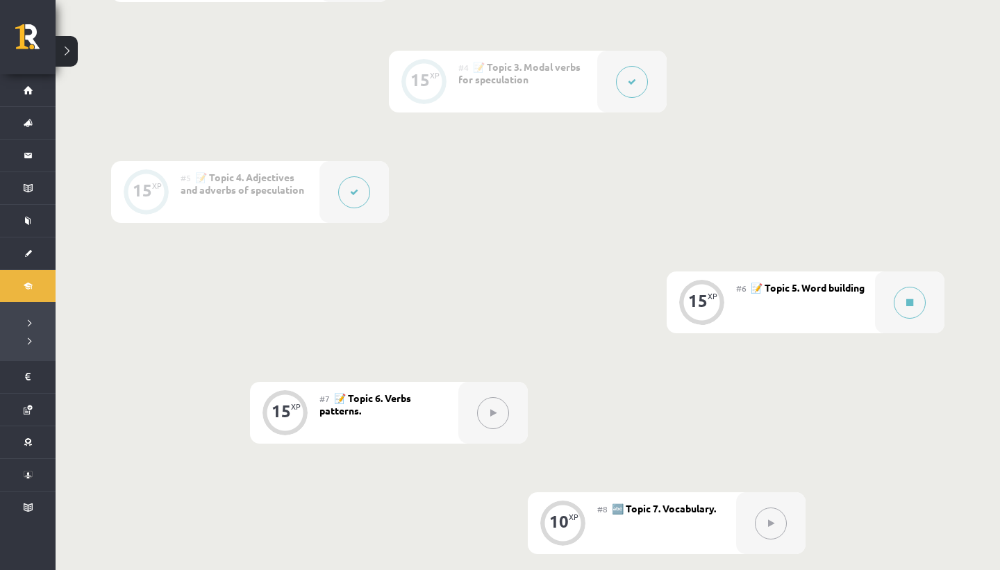
scroll to position [669, 0]
